Goal: Book appointment/travel/reservation

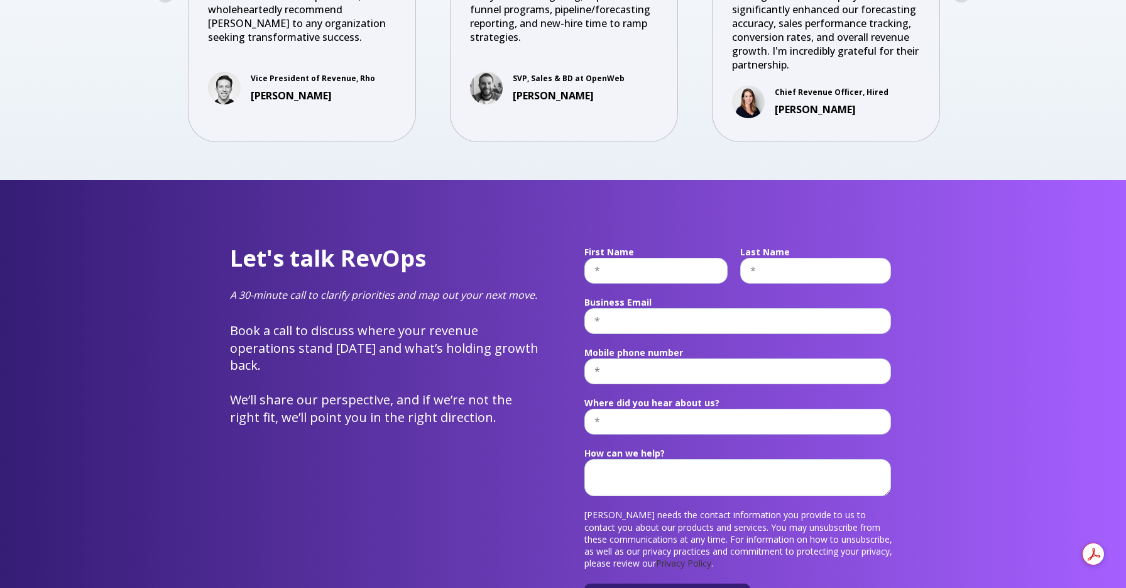
scroll to position [4883, 0]
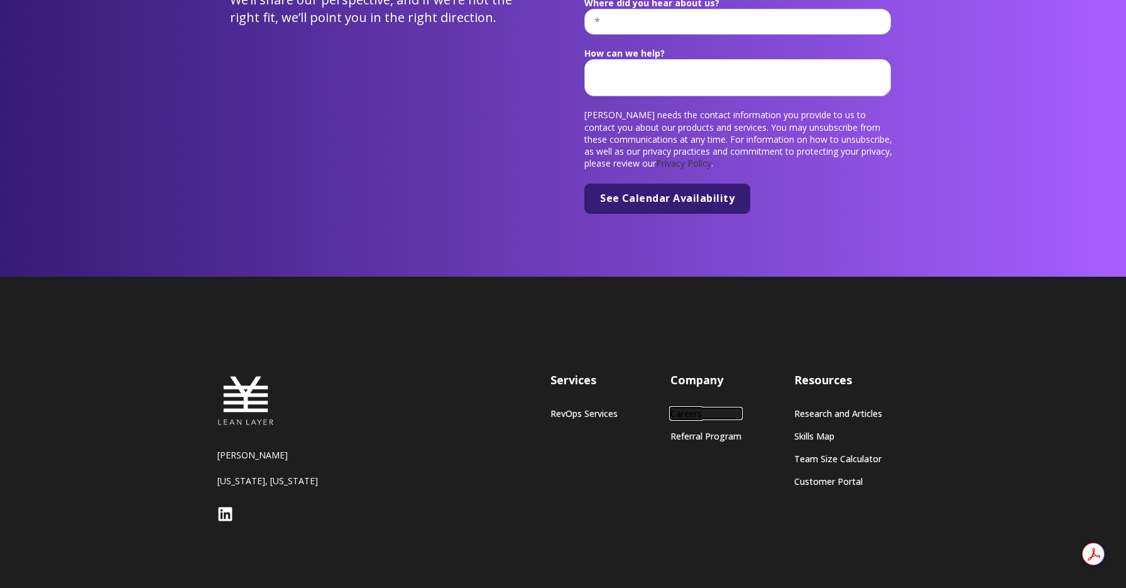
click at [694, 408] on link "Careers" at bounding box center [706, 413] width 71 height 11
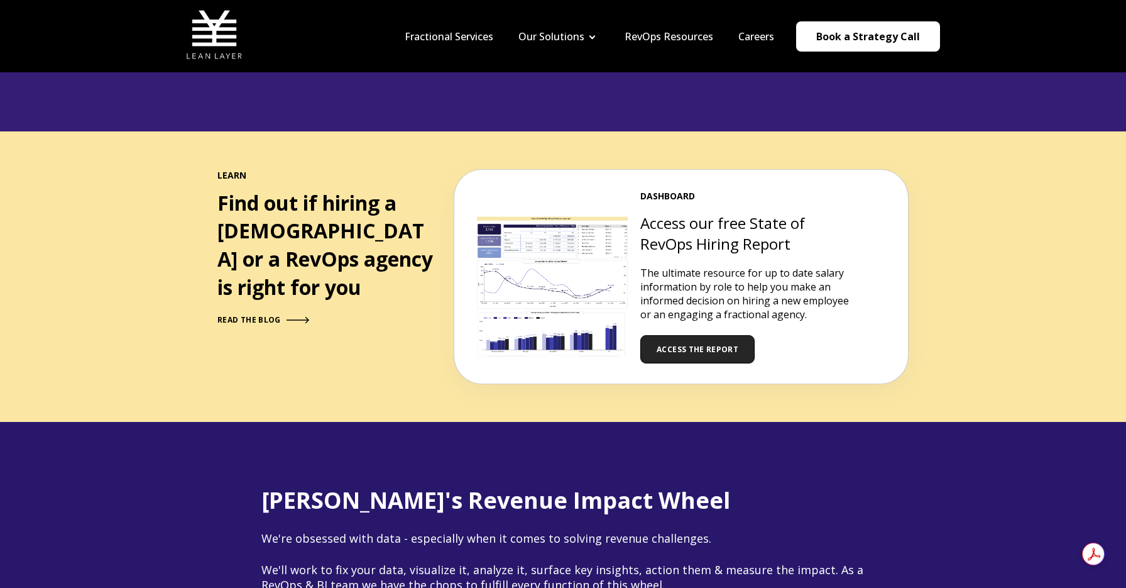
scroll to position [852, 0]
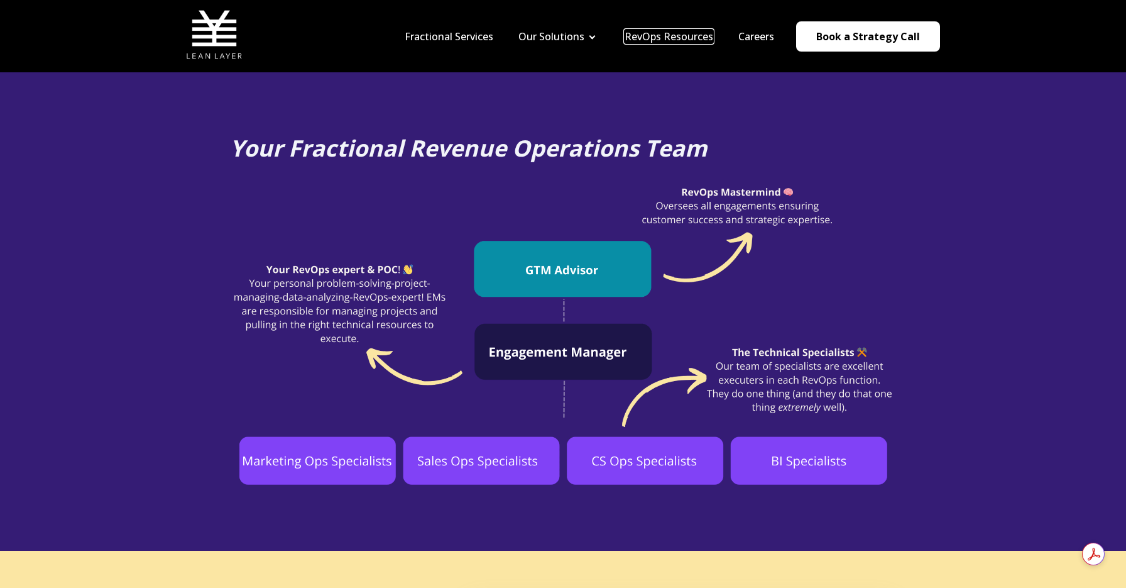
click at [686, 37] on link "RevOps Resources" at bounding box center [669, 37] width 89 height 14
click at [686, 38] on link "RevOps Resources" at bounding box center [669, 37] width 89 height 14
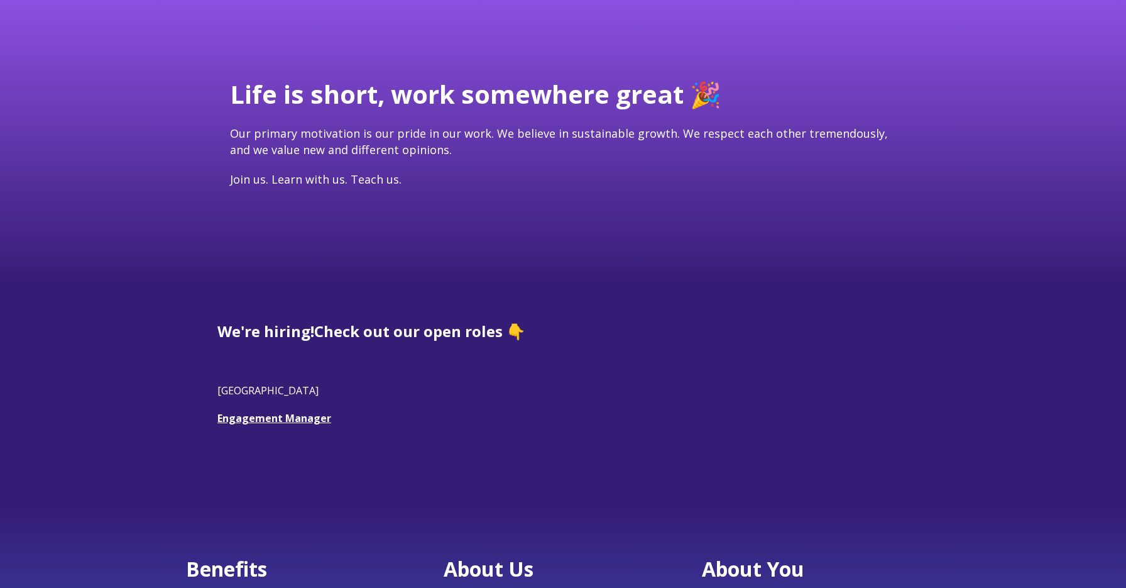
scroll to position [50, 0]
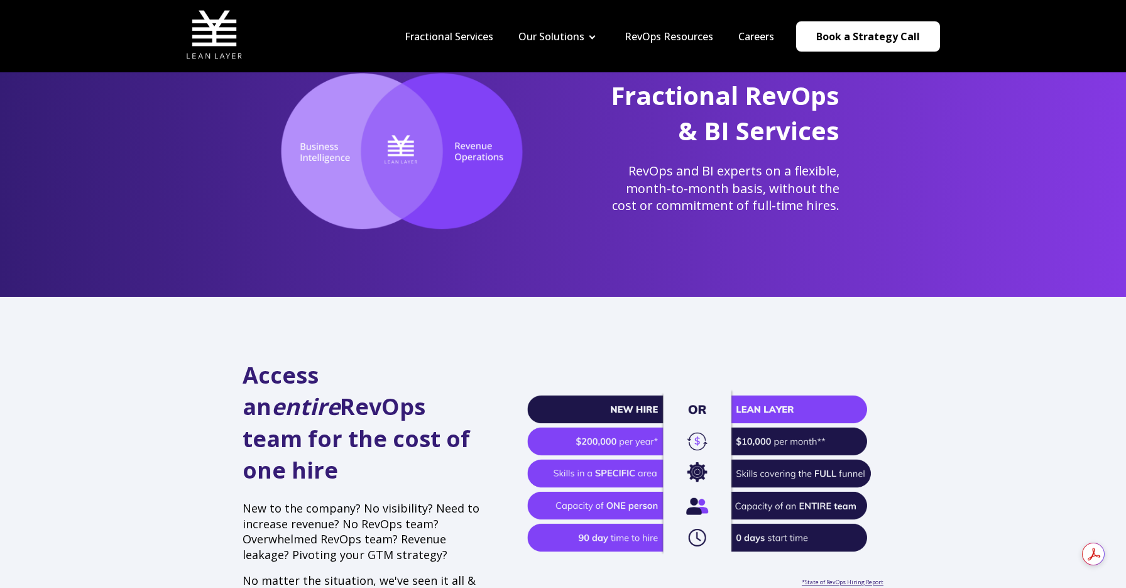
scroll to position [72, 0]
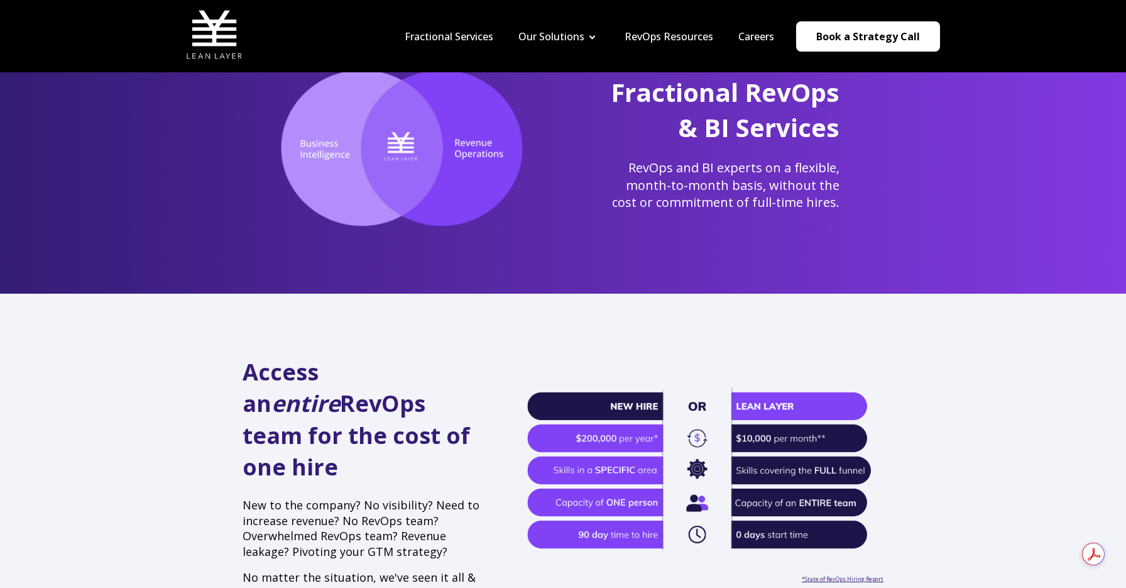
click at [464, 43] on nav "Fractional Services Our Solutions Revenue Tech Revenue Analytics Revenue Strate…" at bounding box center [666, 36] width 548 height 60
click at [457, 36] on link "Fractional Services" at bounding box center [449, 37] width 89 height 14
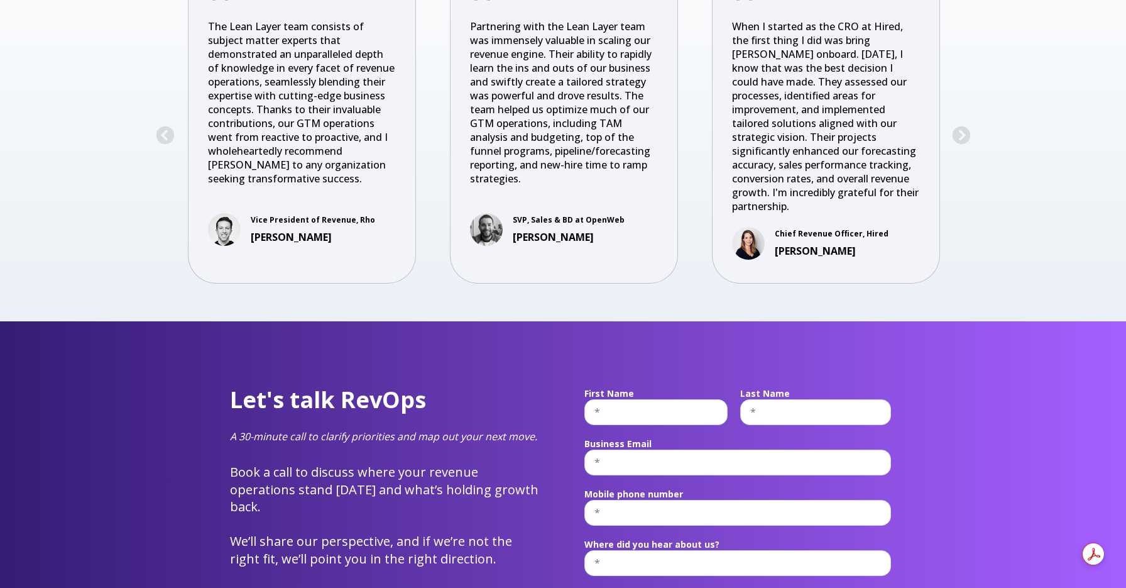
scroll to position [4347, 0]
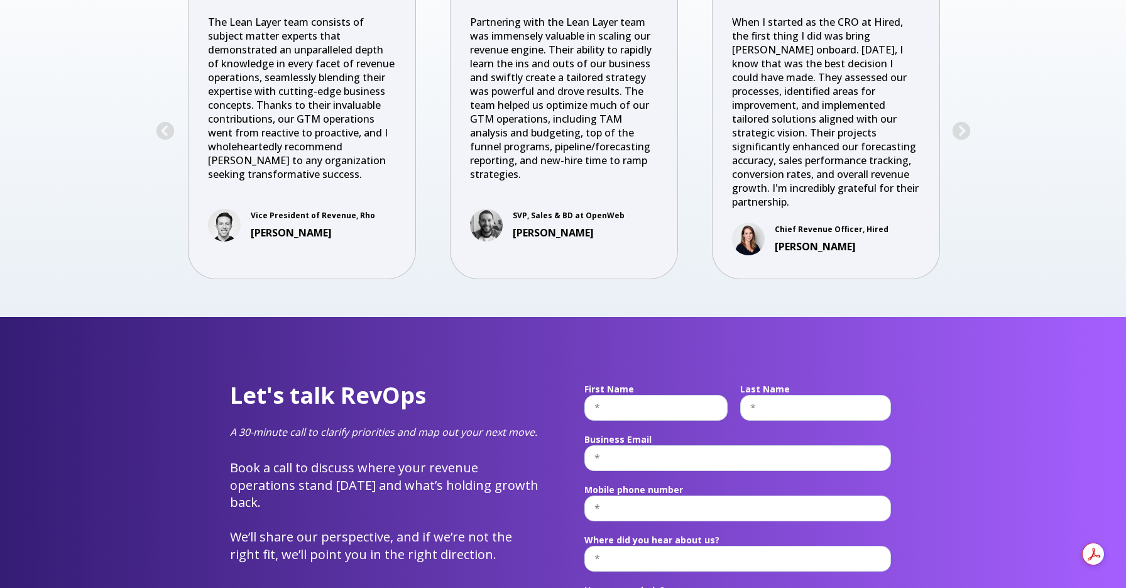
click at [990, 469] on div "Let's talk RevOps A 30-minute call to clarify priorities and map out your next …" at bounding box center [563, 565] width 1126 height 496
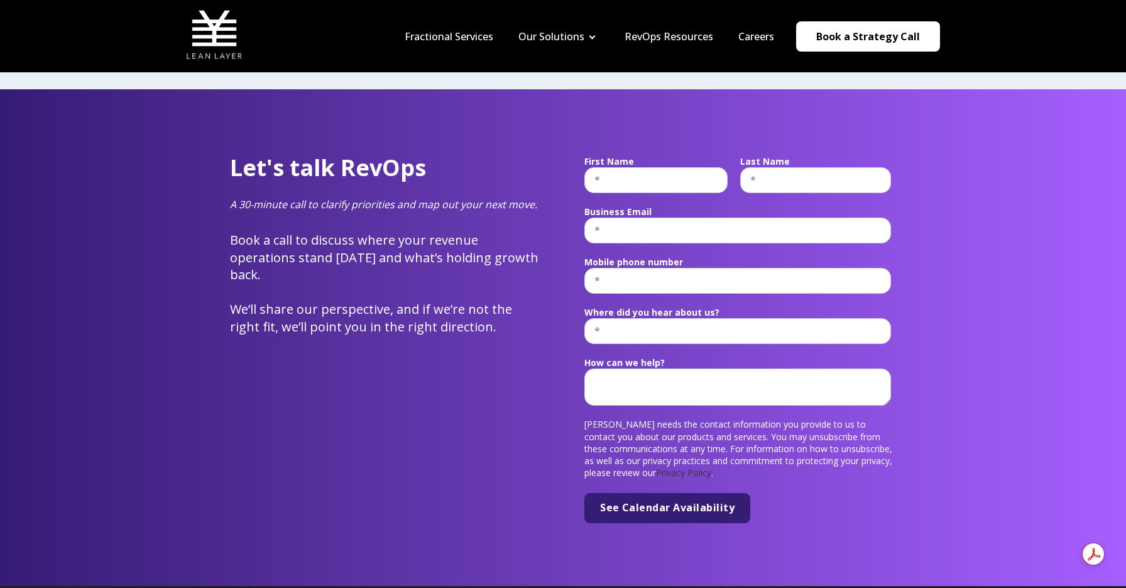
scroll to position [4569, 0]
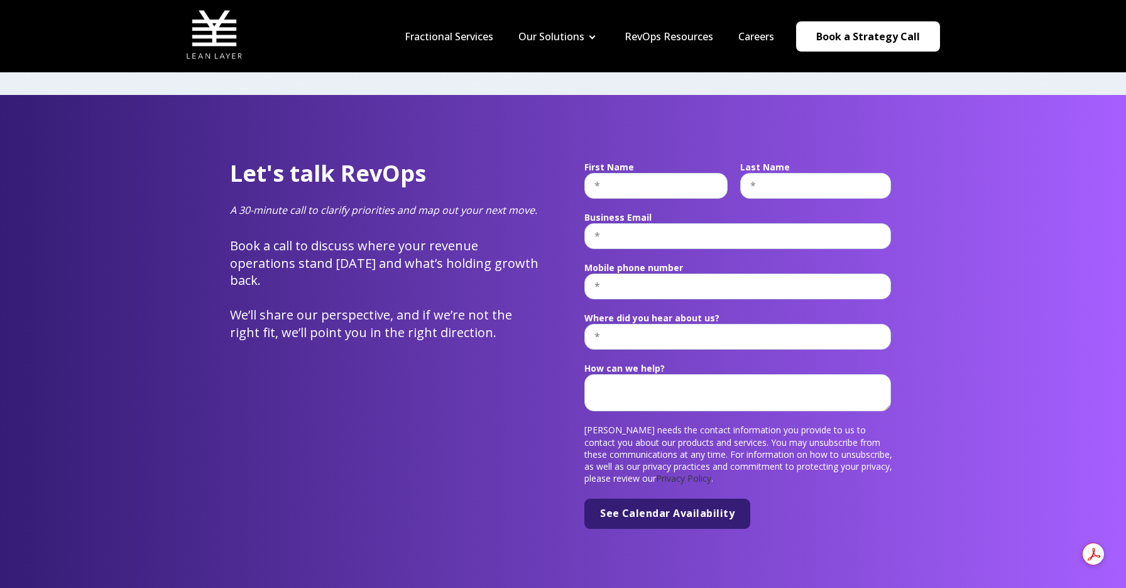
click at [642, 158] on fieldset "First Name Last Name" at bounding box center [740, 183] width 312 height 50
click at [620, 173] on input "text" at bounding box center [655, 185] width 143 height 25
type input "[PERSON_NAME]"
type input "Morouse"
type input "[EMAIL_ADDRESS][DOMAIN_NAME]"
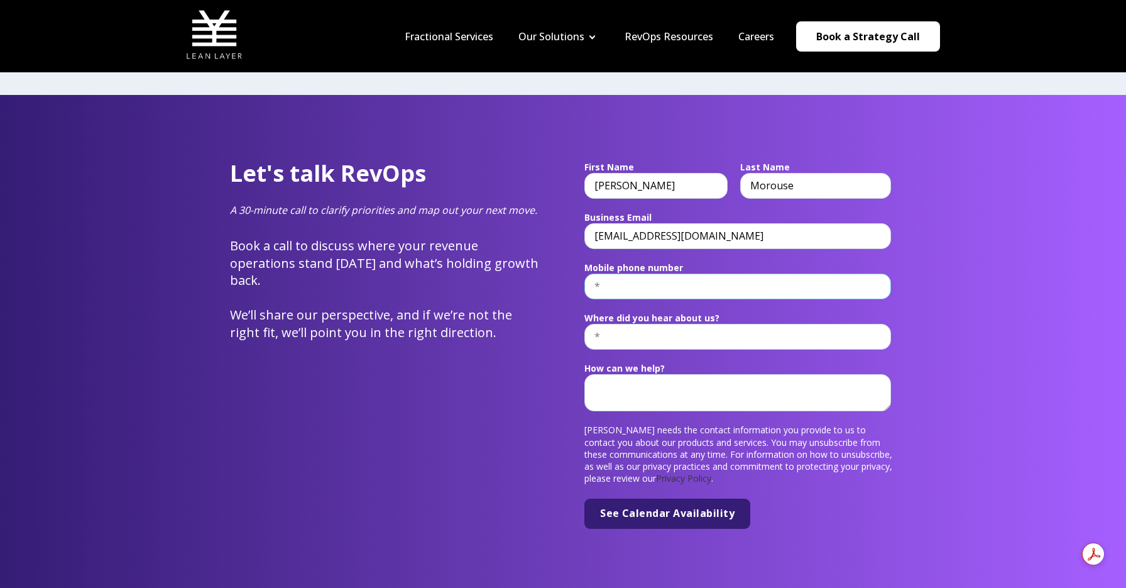
type input "13103837191"
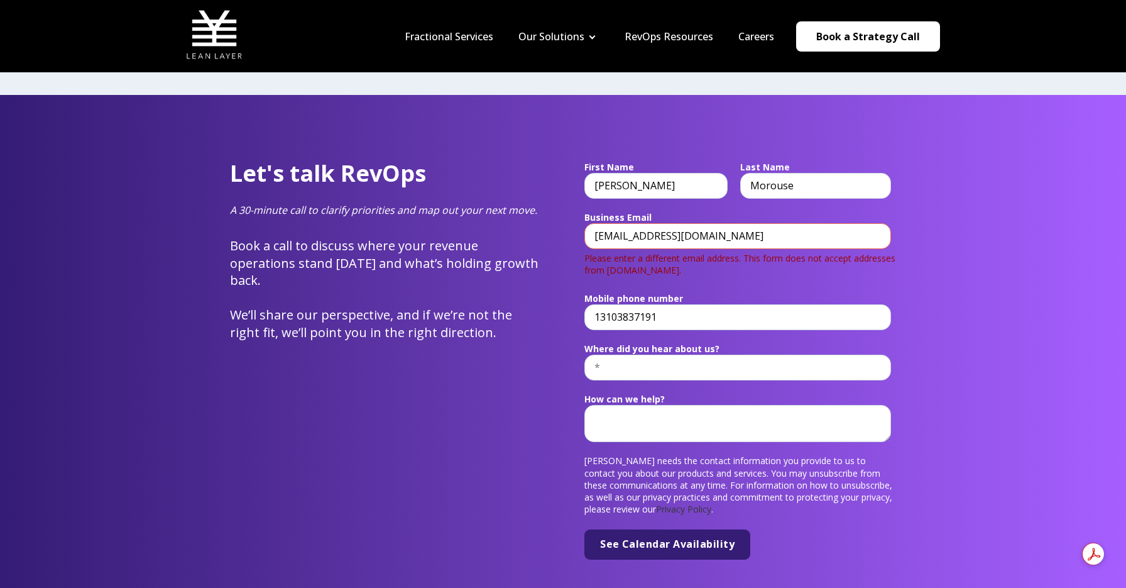
scroll to position [1, 0]
drag, startPoint x: 725, startPoint y: 193, endPoint x: 649, endPoint y: 190, distance: 76.1
click at [649, 223] on input "[EMAIL_ADDRESS][DOMAIN_NAME]" at bounding box center [737, 235] width 307 height 25
click at [1000, 273] on div "Let's talk RevOps A 30-minute call to clarify priorities and map out your next …" at bounding box center [563, 358] width 1126 height 527
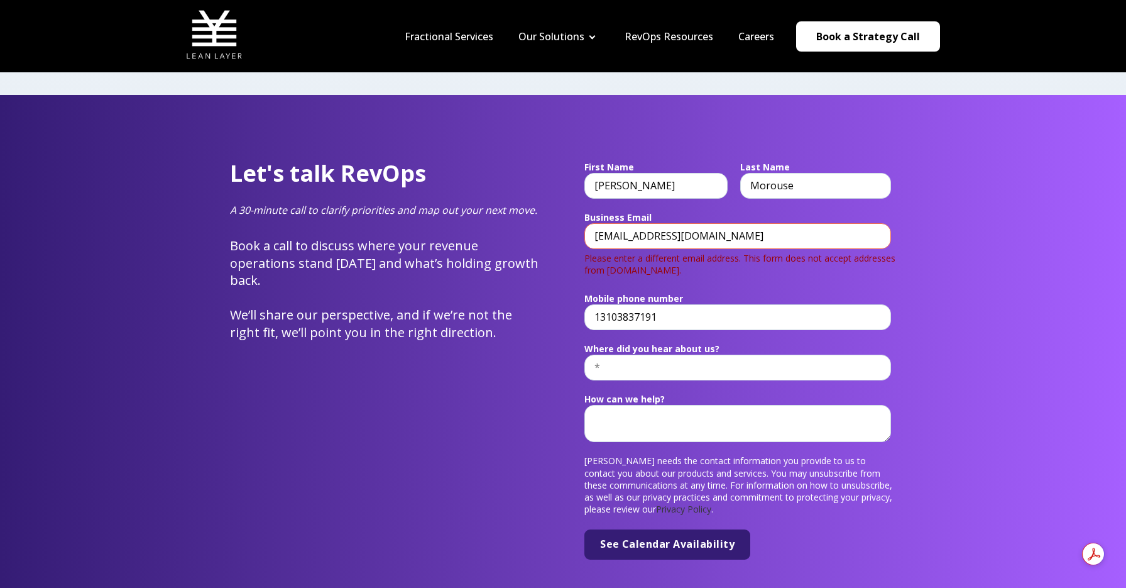
scroll to position [1, 0]
drag, startPoint x: 706, startPoint y: 190, endPoint x: 649, endPoint y: 190, distance: 57.2
click at [649, 223] on input "[EMAIL_ADDRESS][DOMAIN_NAME]" at bounding box center [737, 235] width 307 height 25
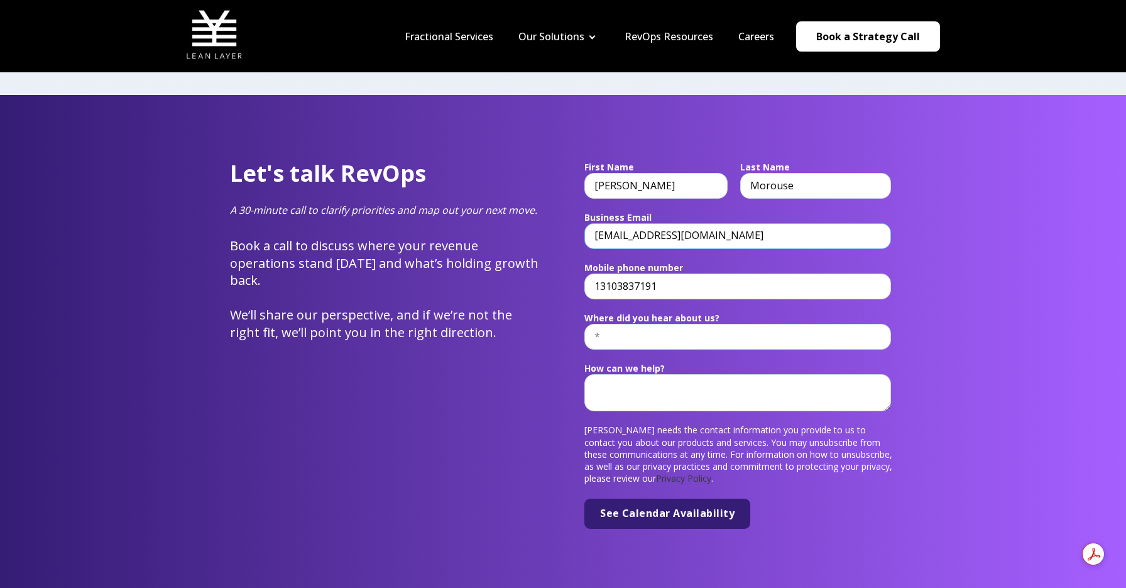
type input "[EMAIL_ADDRESS][DOMAIN_NAME]"
click at [980, 207] on div "Let's talk RevOps A 30-minute call to clarify priorities and map out your next …" at bounding box center [563, 343] width 1126 height 496
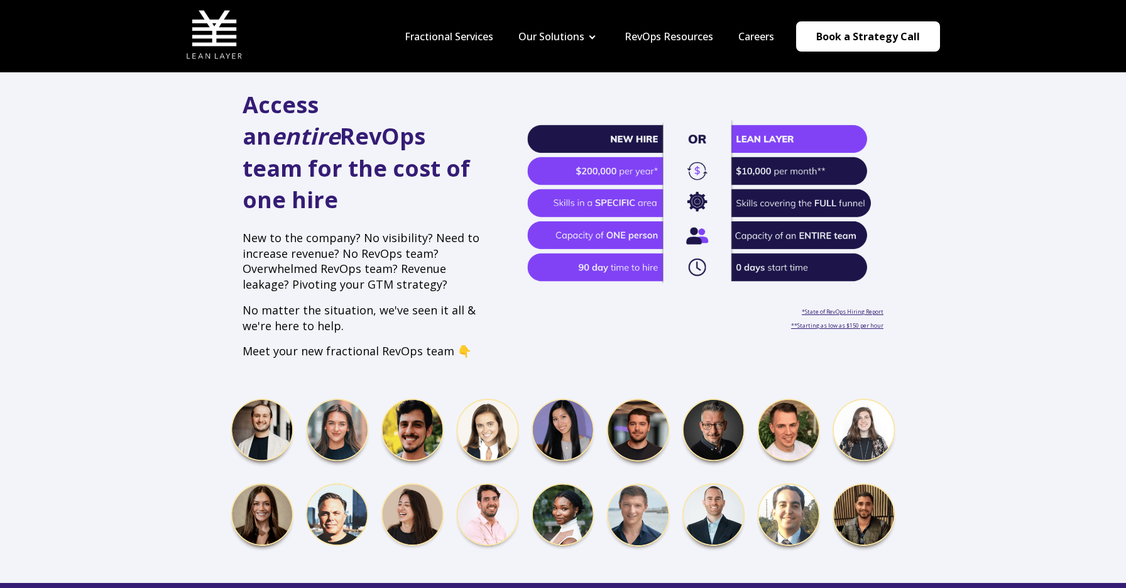
scroll to position [0, 0]
